Goal: Task Accomplishment & Management: Use online tool/utility

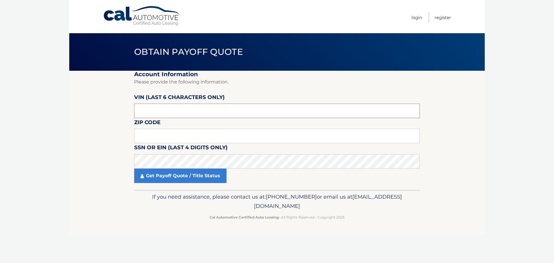
click at [204, 111] on input "text" at bounding box center [277, 111] width 286 height 14
click at [181, 134] on input "text" at bounding box center [277, 136] width 286 height 14
click at [158, 136] on input "text" at bounding box center [277, 136] width 286 height 14
type input "11566"
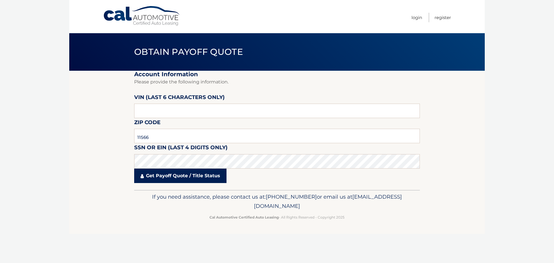
click at [182, 177] on link "Get Payoff Quote / Title Status" at bounding box center [180, 176] width 92 height 14
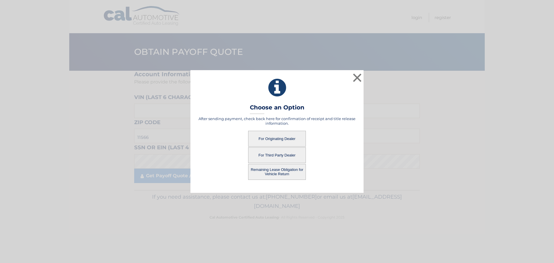
click at [295, 141] on button "For Originating Dealer" at bounding box center [277, 139] width 58 height 16
click at [280, 139] on button "For Originating Dealer" at bounding box center [277, 139] width 58 height 16
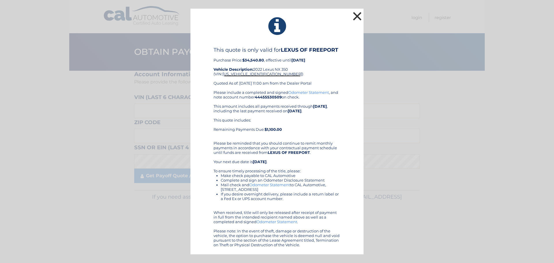
click at [357, 16] on button "×" at bounding box center [358, 16] width 12 height 12
